Goal: Task Accomplishment & Management: Use online tool/utility

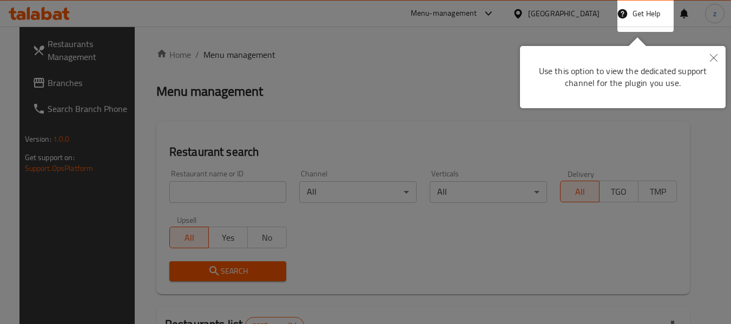
click at [398, 31] on div at bounding box center [365, 162] width 731 height 324
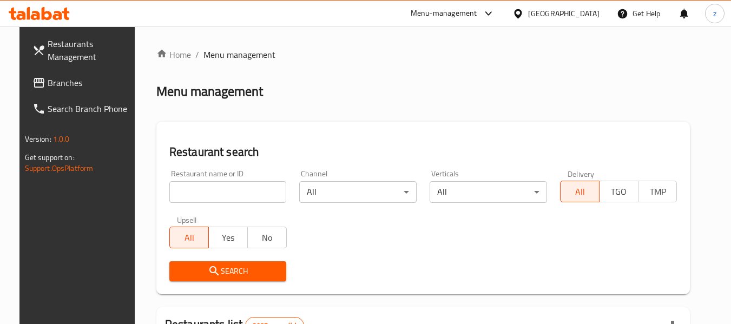
click at [477, 11] on div "Menu-management" at bounding box center [444, 13] width 67 height 13
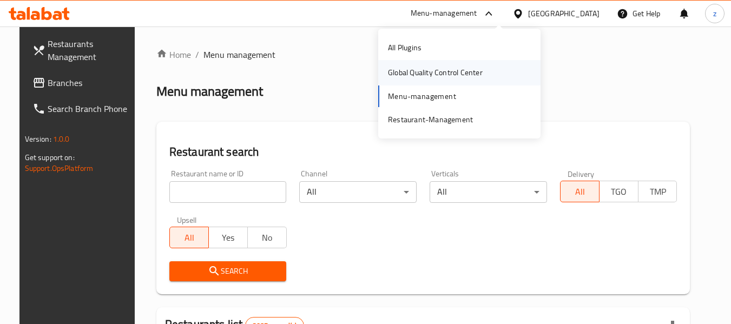
click at [424, 70] on div "Global Quality Control Center" at bounding box center [435, 73] width 95 height 12
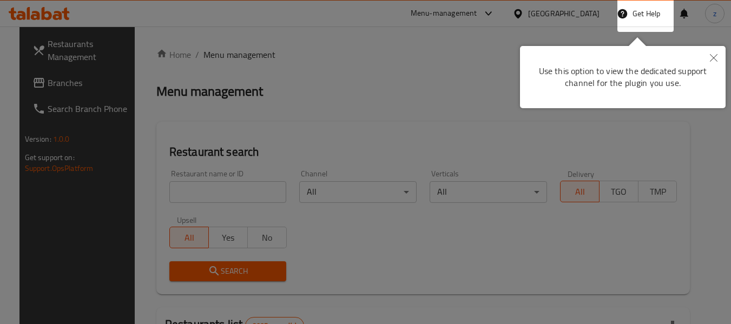
click at [209, 41] on div at bounding box center [365, 162] width 731 height 324
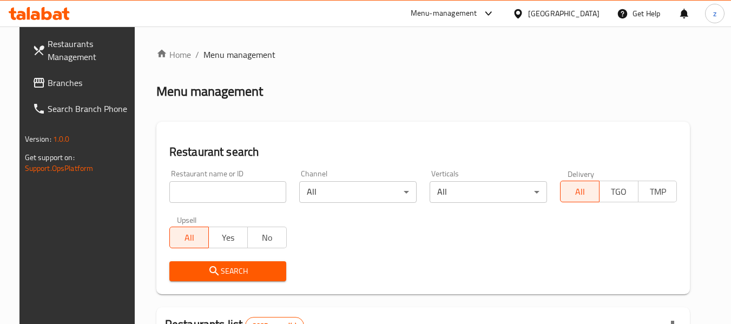
click at [595, 170] on label "Delivery" at bounding box center [581, 174] width 27 height 8
click at [594, 157] on h2 "Restaurant search" at bounding box center [423, 152] width 508 height 16
drag, startPoint x: 580, startPoint y: 175, endPoint x: 605, endPoint y: 175, distance: 25.4
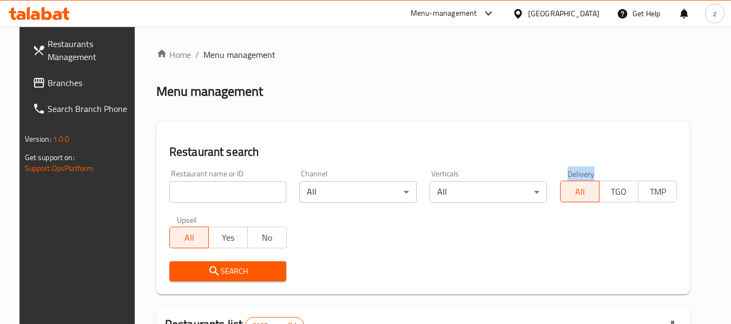
click at [595, 175] on label "Delivery" at bounding box center [581, 174] width 27 height 8
click at [586, 227] on div "Restaurant name or ID Restaurant name or ID Channel All ​ Verticals All ​ Deliv…" at bounding box center [423, 225] width 521 height 124
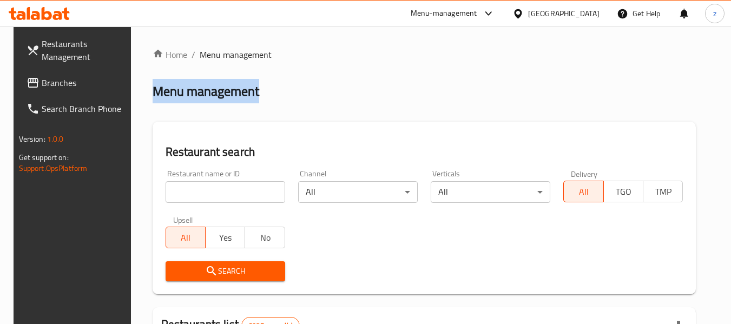
drag, startPoint x: 218, startPoint y: 96, endPoint x: 278, endPoint y: 92, distance: 60.7
click at [278, 93] on div "Menu management" at bounding box center [425, 91] width 544 height 17
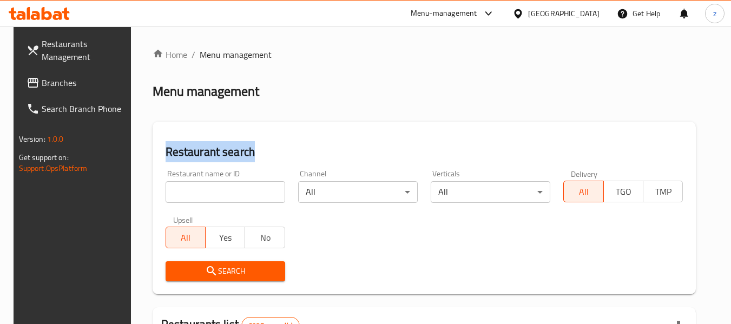
drag, startPoint x: 153, startPoint y: 153, endPoint x: 274, endPoint y: 148, distance: 121.3
click at [271, 148] on div "Restaurant search Restaurant name or ID Restaurant name or ID Channel All ​ Ver…" at bounding box center [425, 208] width 544 height 173
click at [273, 147] on h2 "Restaurant search" at bounding box center [425, 152] width 518 height 16
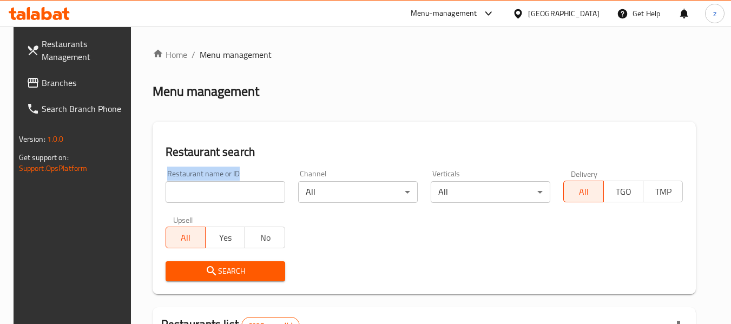
drag, startPoint x: 233, startPoint y: 175, endPoint x: 154, endPoint y: 172, distance: 78.6
click at [159, 172] on div "Restaurant name or ID Restaurant name or ID" at bounding box center [225, 186] width 133 height 46
drag, startPoint x: 153, startPoint y: 166, endPoint x: 233, endPoint y: 166, distance: 79.6
click at [233, 166] on div "Restaurant name or ID Restaurant name or ID" at bounding box center [225, 186] width 133 height 46
drag, startPoint x: 232, startPoint y: 170, endPoint x: 134, endPoint y: 173, distance: 97.5
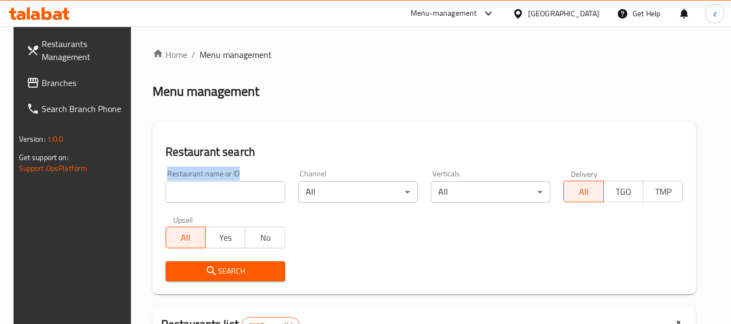
type input "Restaurant name or ID"
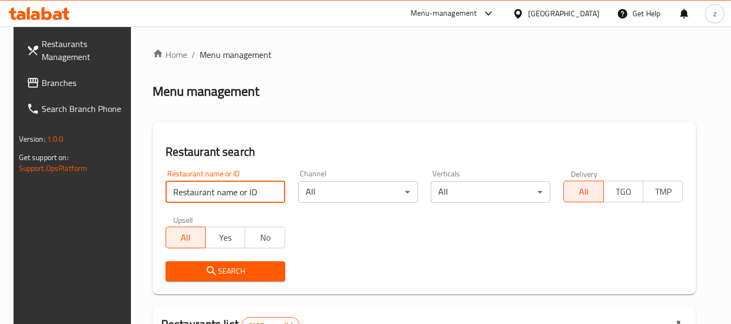
click at [269, 191] on input "Restaurant name or ID" at bounding box center [226, 192] width 120 height 22
click at [262, 163] on div "Restaurant name or ID Restaurant name or ID" at bounding box center [225, 186] width 133 height 46
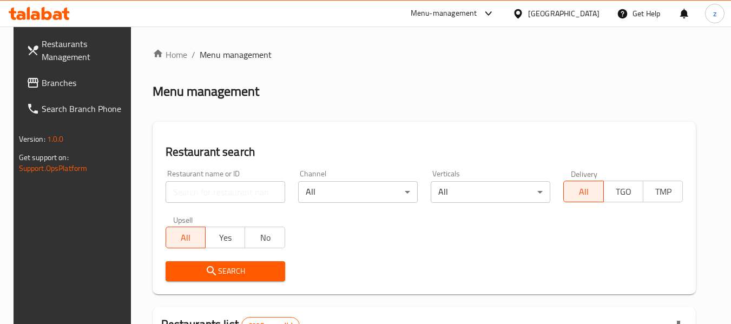
click at [211, 151] on h2 "Restaurant search" at bounding box center [425, 152] width 518 height 16
click at [173, 89] on h2 "Menu management" at bounding box center [206, 91] width 107 height 17
click at [175, 89] on h2 "Menu management" at bounding box center [206, 91] width 107 height 17
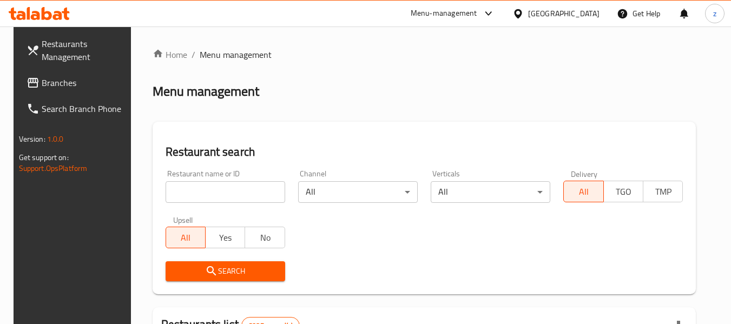
click at [216, 95] on h2 "Menu management" at bounding box center [206, 91] width 107 height 17
click at [220, 93] on h2 "Menu management" at bounding box center [206, 91] width 107 height 17
click at [220, 56] on span "Menu management" at bounding box center [236, 54] width 72 height 13
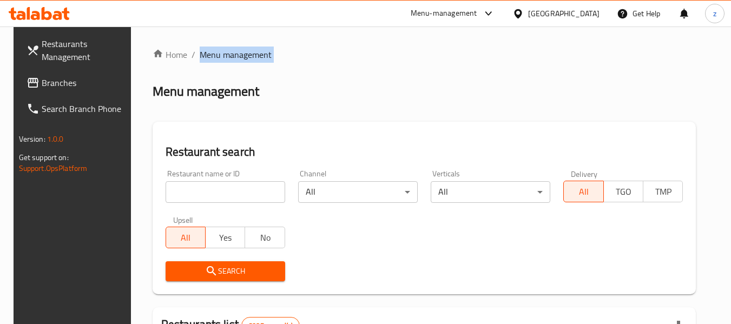
click at [220, 56] on span "Menu management" at bounding box center [236, 54] width 72 height 13
click at [233, 57] on span "Menu management" at bounding box center [236, 54] width 72 height 13
